Goal: Navigation & Orientation: Find specific page/section

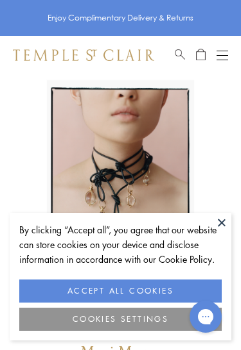
click at [220, 57] on button "Open navigation" at bounding box center [222, 54] width 12 height 15
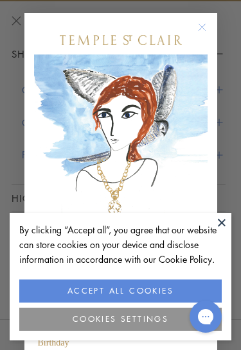
click at [198, 31] on circle "Close dialog" at bounding box center [201, 27] width 15 height 15
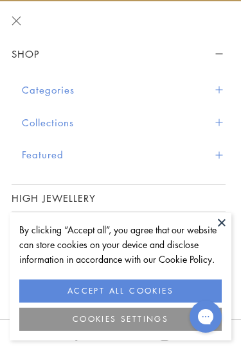
click at [64, 90] on button "Categories" at bounding box center [123, 90] width 203 height 33
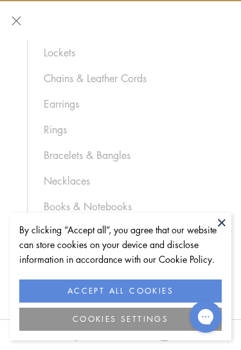
scroll to position [128, 0]
click at [78, 178] on link "Necklaces" at bounding box center [128, 180] width 169 height 14
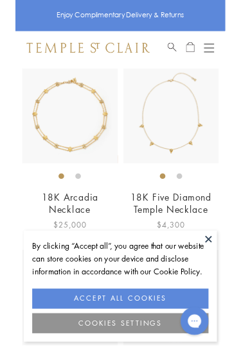
scroll to position [1156, 0]
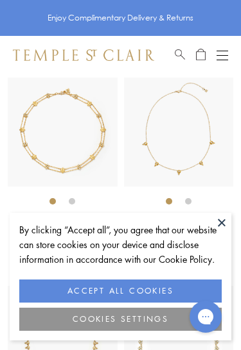
click at [223, 231] on button at bounding box center [221, 222] width 19 height 19
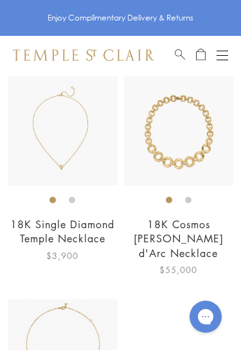
scroll to position [4416, 0]
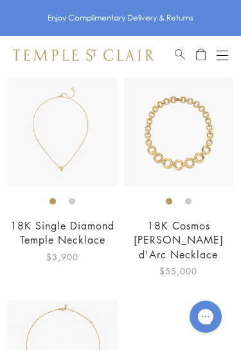
click at [224, 58] on button "Open navigation" at bounding box center [222, 54] width 12 height 15
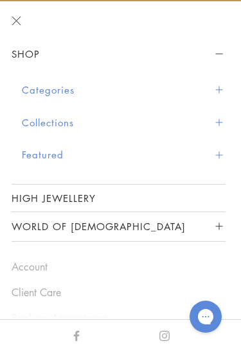
click at [42, 155] on button "Featured" at bounding box center [123, 155] width 203 height 33
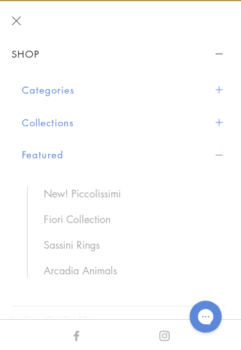
click at [113, 197] on link "New! Piccolissimi" at bounding box center [128, 194] width 169 height 14
click at [98, 223] on link "Fiori Collection" at bounding box center [128, 219] width 169 height 14
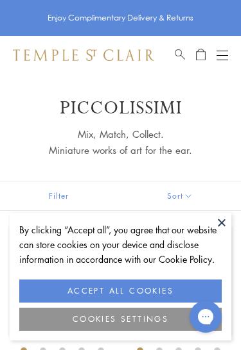
click at [224, 227] on button at bounding box center [221, 222] width 19 height 19
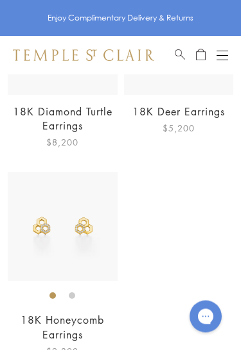
scroll to position [2735, 0]
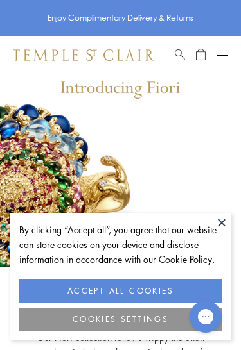
click at [225, 225] on button at bounding box center [221, 222] width 19 height 19
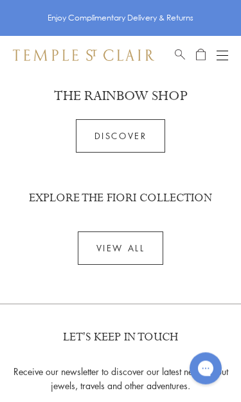
scroll to position [3472, 0]
click at [224, 61] on button "Open navigation" at bounding box center [222, 54] width 12 height 15
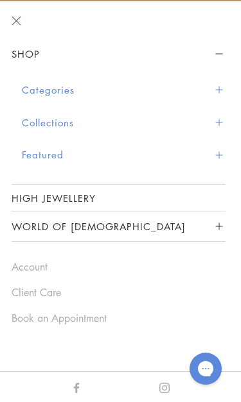
click at [50, 160] on button "Featured" at bounding box center [123, 155] width 203 height 33
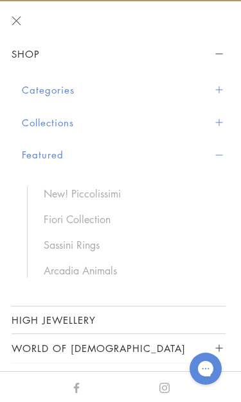
click at [84, 243] on link "Sassini Rings" at bounding box center [128, 245] width 169 height 14
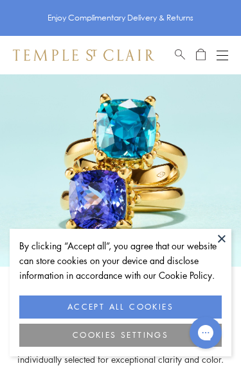
click at [224, 245] on button at bounding box center [221, 238] width 19 height 19
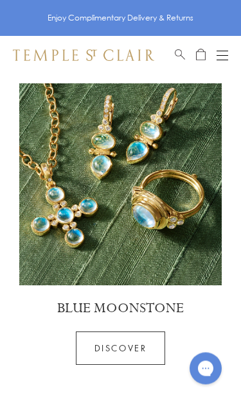
scroll to position [2564, 0]
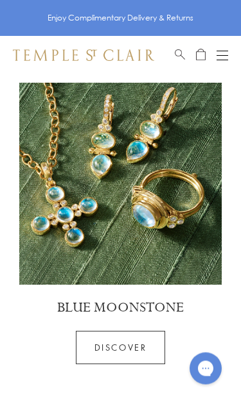
click at [142, 332] on link "Discover" at bounding box center [121, 348] width 90 height 33
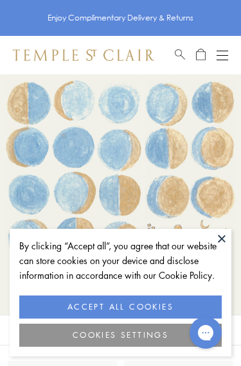
click at [158, 307] on button "ACCEPT ALL COOKIES" at bounding box center [120, 307] width 202 height 23
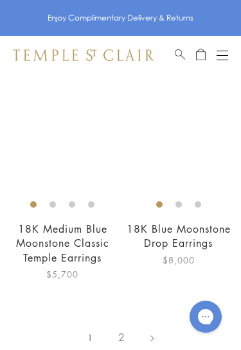
scroll to position [5755, 0]
